Goal: Task Accomplishment & Management: Use online tool/utility

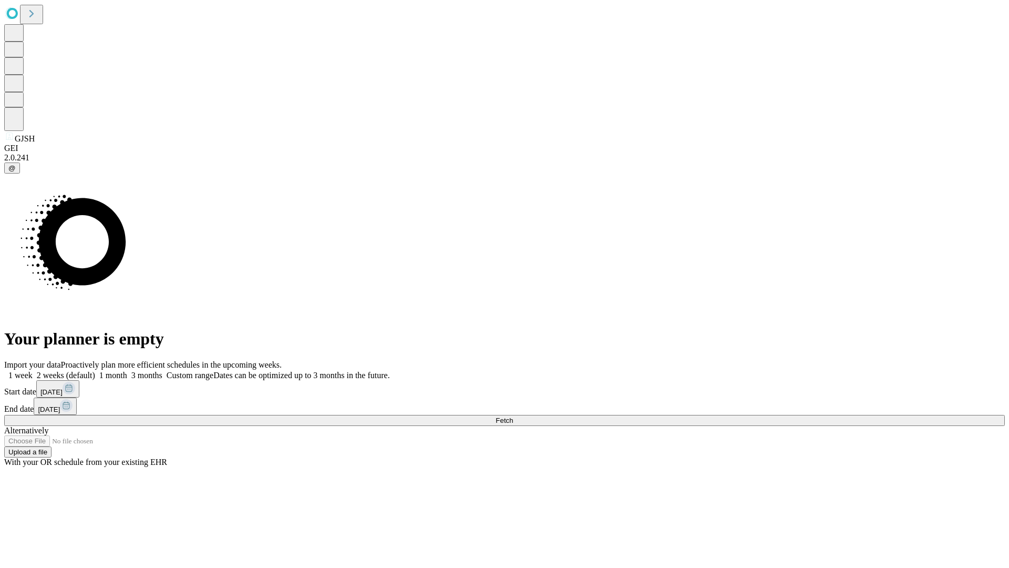
click at [513, 416] on span "Fetch" at bounding box center [504, 420] width 17 height 8
